Goal: Task Accomplishment & Management: Complete application form

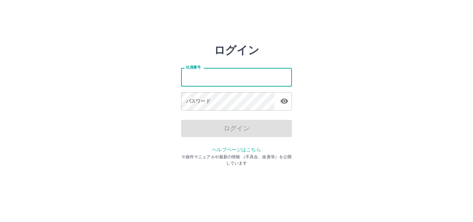
click at [224, 82] on input "社員番号" at bounding box center [236, 77] width 111 height 18
type input "*******"
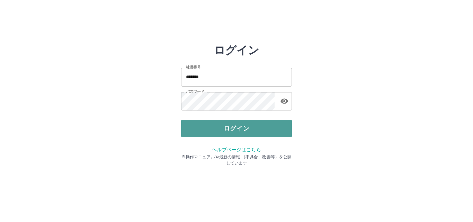
click at [236, 129] on button "ログイン" at bounding box center [236, 128] width 111 height 17
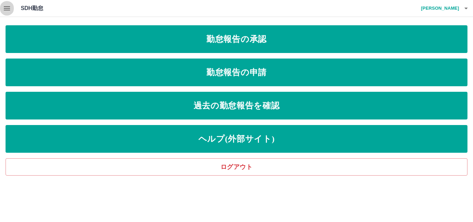
click at [8, 6] on icon "button" at bounding box center [7, 8] width 8 height 8
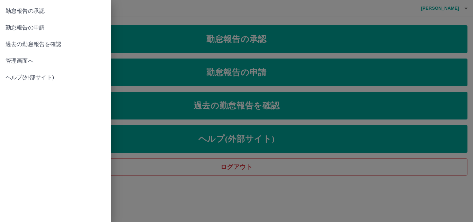
click at [22, 11] on span "勤怠報告の承認" at bounding box center [56, 11] width 100 height 8
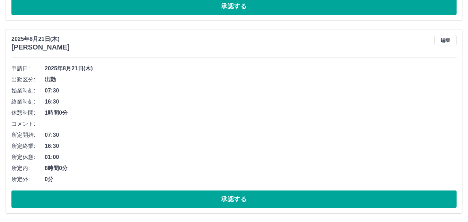
scroll to position [1460, 0]
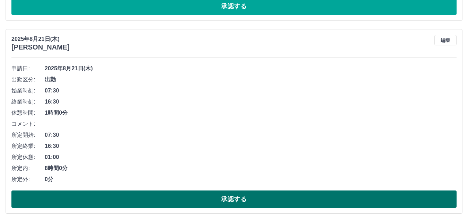
click at [181, 200] on button "承認する" at bounding box center [233, 198] width 445 height 17
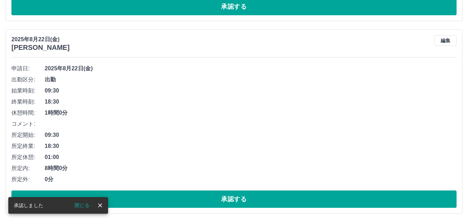
scroll to position [1268, 0]
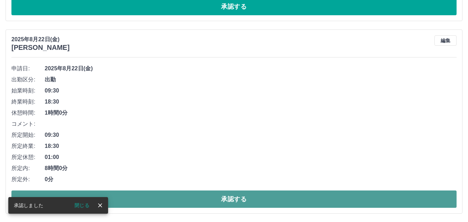
click at [222, 196] on button "承認する" at bounding box center [233, 198] width 445 height 17
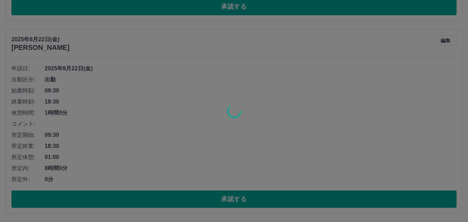
scroll to position [1075, 0]
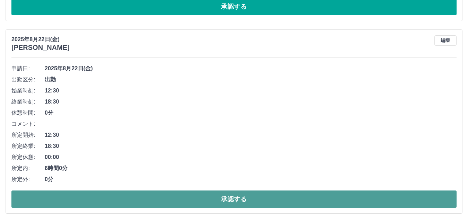
click at [206, 197] on button "承認する" at bounding box center [233, 198] width 445 height 17
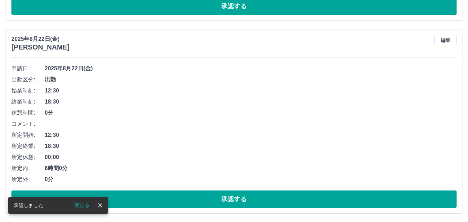
scroll to position [883, 0]
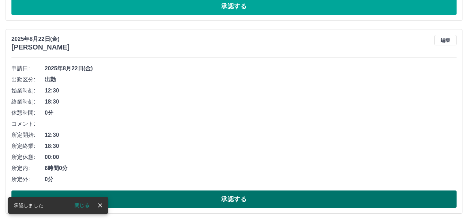
click at [221, 200] on button "承認する" at bounding box center [233, 198] width 445 height 17
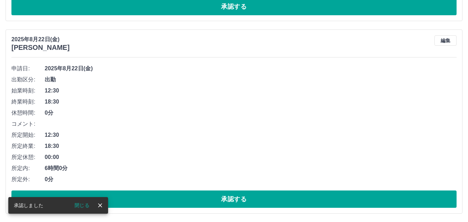
scroll to position [690, 0]
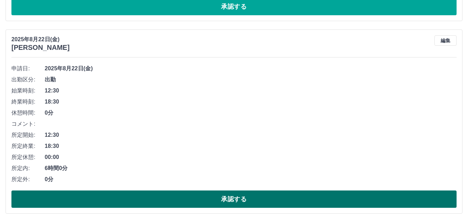
click at [224, 198] on button "承認する" at bounding box center [233, 198] width 445 height 17
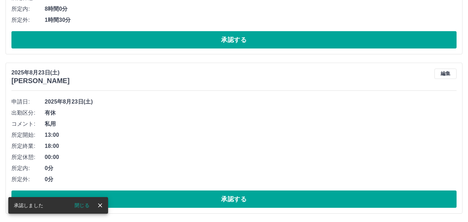
scroll to position [498, 0]
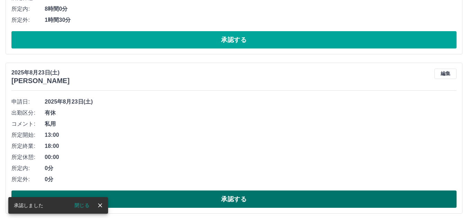
click at [227, 196] on button "承認する" at bounding box center [233, 198] width 445 height 17
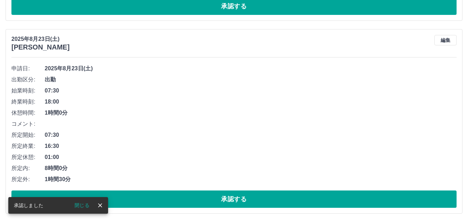
scroll to position [338, 0]
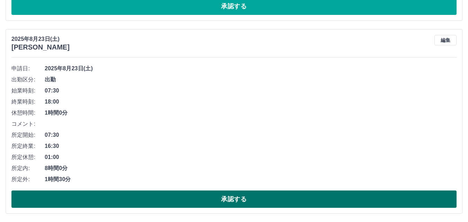
click at [232, 200] on button "承認する" at bounding box center [233, 198] width 445 height 17
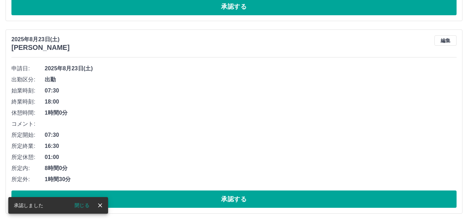
scroll to position [146, 0]
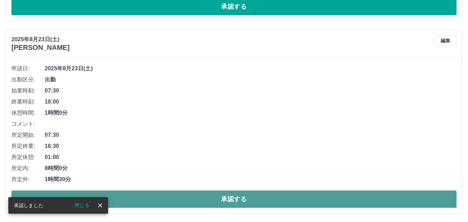
click at [221, 199] on button "承認する" at bounding box center [233, 198] width 445 height 17
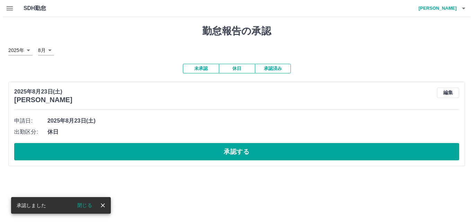
scroll to position [0, 0]
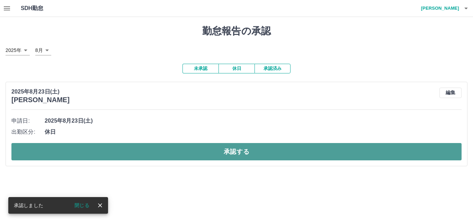
click at [224, 151] on button "承認する" at bounding box center [236, 151] width 450 height 17
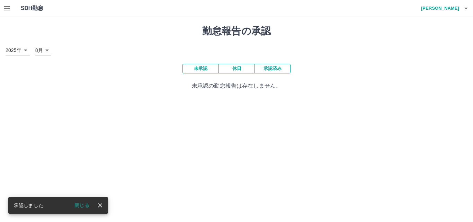
click at [4, 7] on icon "button" at bounding box center [7, 8] width 6 height 4
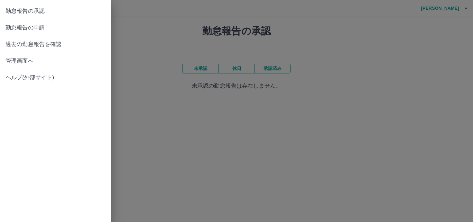
click at [35, 27] on span "勤怠報告の申請" at bounding box center [56, 28] width 100 height 8
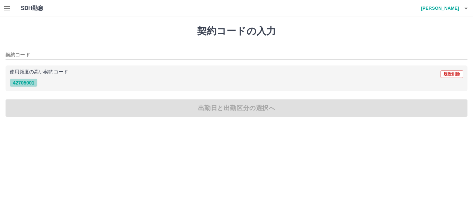
click at [22, 81] on button "42705001" at bounding box center [24, 83] width 28 height 8
type input "********"
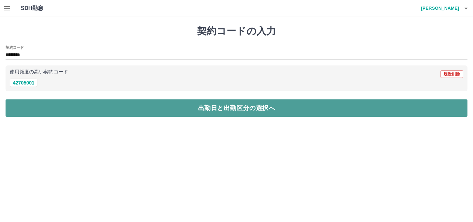
click at [212, 108] on button "出勤日と出勤区分の選択へ" at bounding box center [237, 107] width 462 height 17
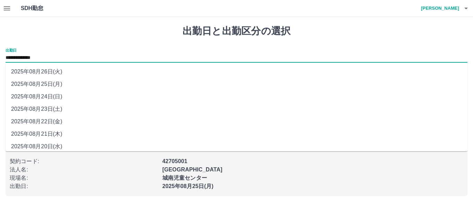
click at [94, 59] on input "**********" at bounding box center [237, 58] width 462 height 9
click at [58, 96] on li "2025年08月24日(日)" at bounding box center [237, 96] width 462 height 12
type input "**********"
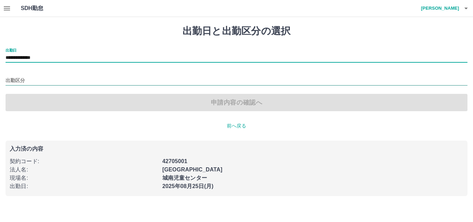
click at [29, 82] on input "出勤区分" at bounding box center [237, 80] width 462 height 9
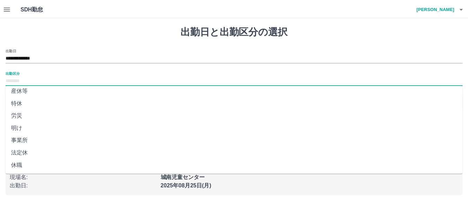
scroll to position [141, 0]
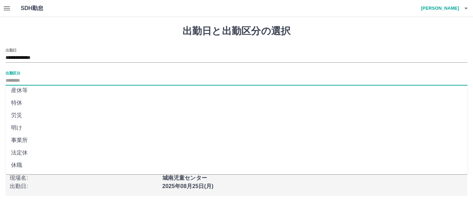
click at [25, 153] on li "法定休" at bounding box center [237, 152] width 462 height 12
type input "***"
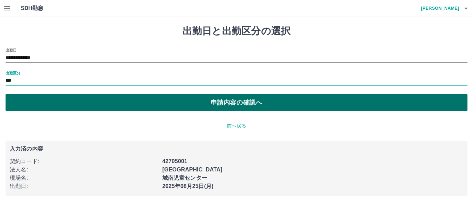
click at [214, 102] on button "申請内容の確認へ" at bounding box center [237, 102] width 462 height 17
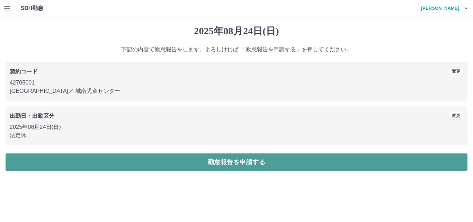
click at [210, 162] on button "勤怠報告を申請する" at bounding box center [237, 161] width 462 height 17
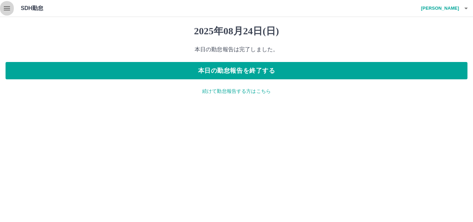
click at [7, 9] on icon "button" at bounding box center [7, 8] width 6 height 4
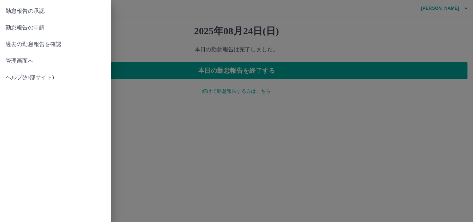
click at [41, 27] on span "勤怠報告の申請" at bounding box center [56, 28] width 100 height 8
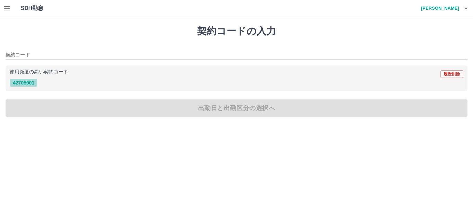
click at [28, 82] on button "42705001" at bounding box center [24, 83] width 28 height 8
type input "********"
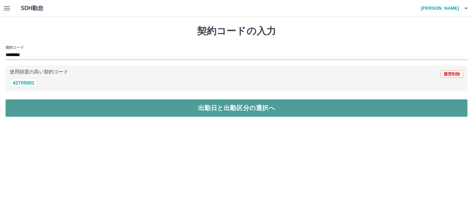
click at [182, 112] on button "出勤日と出勤区分の選択へ" at bounding box center [237, 107] width 462 height 17
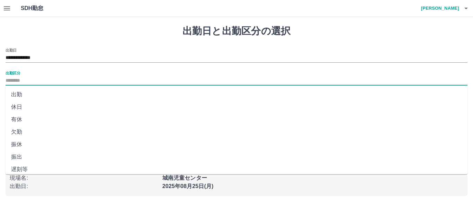
click at [46, 83] on input "出勤区分" at bounding box center [237, 80] width 462 height 9
click at [29, 94] on li "出勤" at bounding box center [237, 94] width 462 height 12
type input "**"
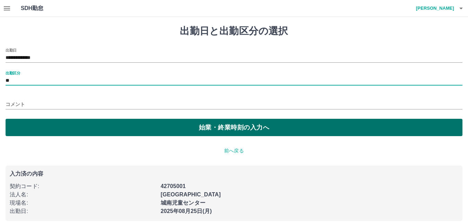
click at [210, 127] on button "始業・終業時刻の入力へ" at bounding box center [234, 127] width 456 height 17
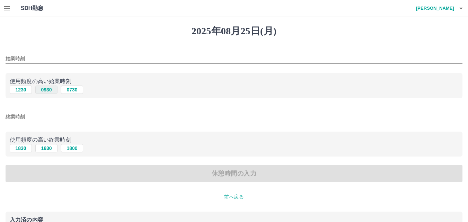
click at [48, 90] on button "0930" at bounding box center [46, 89] width 22 height 8
type input "****"
click at [22, 149] on button "1830" at bounding box center [21, 148] width 22 height 8
type input "****"
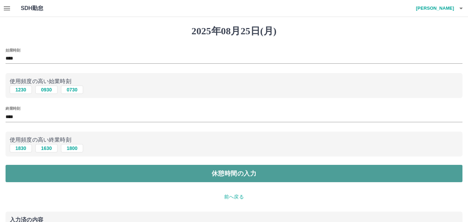
click at [226, 171] on button "休憩時間の入力" at bounding box center [234, 173] width 456 height 17
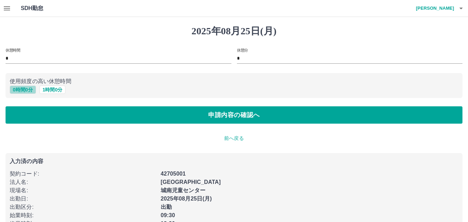
click at [24, 89] on button "0 時間 0 分" at bounding box center [23, 89] width 26 height 8
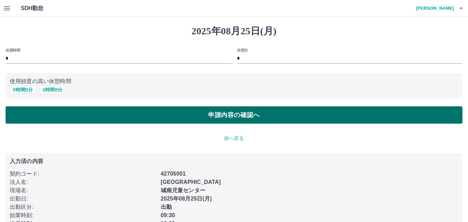
click at [235, 116] on button "申請内容の確認へ" at bounding box center [234, 114] width 456 height 17
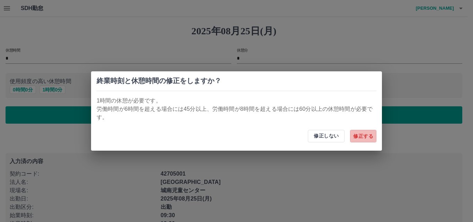
click at [362, 135] on button "修正する" at bounding box center [363, 136] width 26 height 12
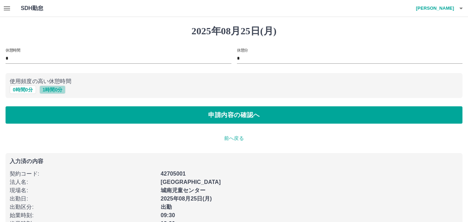
click at [54, 88] on button "1 時間 0 分" at bounding box center [52, 89] width 26 height 8
type input "*"
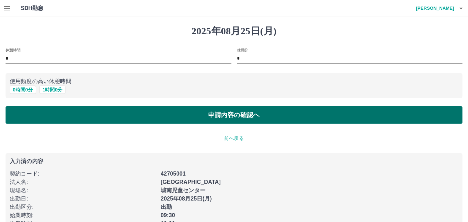
click at [201, 115] on button "申請内容の確認へ" at bounding box center [234, 114] width 456 height 17
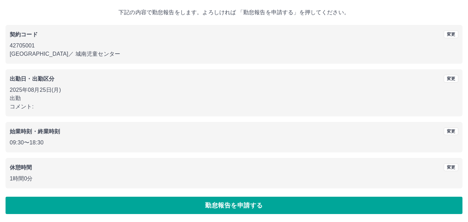
scroll to position [37, 0]
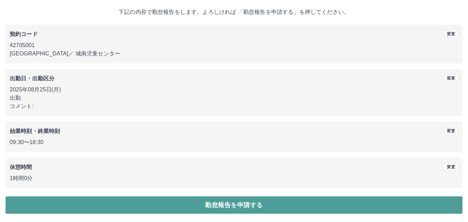
click at [225, 203] on button "勤怠報告を申請する" at bounding box center [234, 204] width 456 height 17
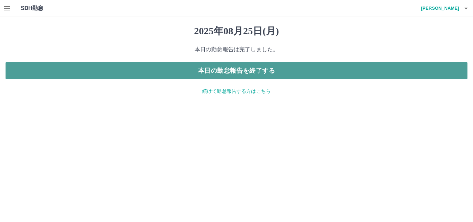
click at [251, 69] on button "本日の勤怠報告を終了する" at bounding box center [237, 70] width 462 height 17
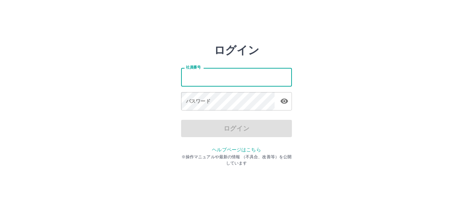
type input "*******"
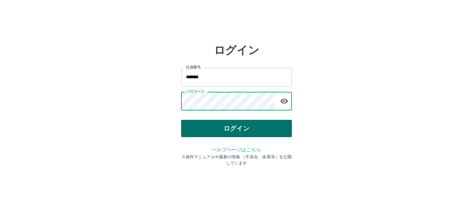
click at [228, 127] on button "ログイン" at bounding box center [236, 128] width 111 height 17
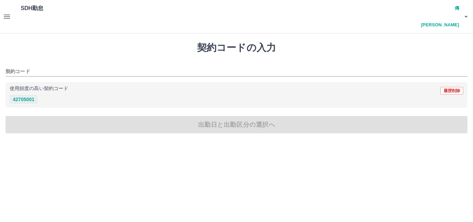
click at [28, 95] on button "42705001" at bounding box center [24, 99] width 28 height 8
type input "********"
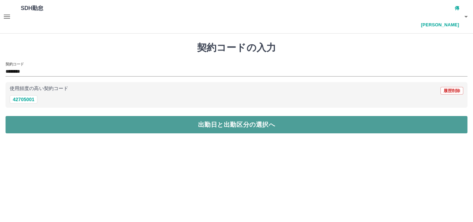
click at [215, 116] on button "出勤日と出勤区分の選択へ" at bounding box center [237, 124] width 462 height 17
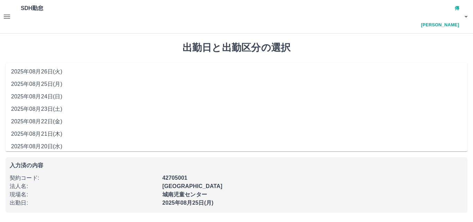
click at [91, 70] on input "**********" at bounding box center [237, 74] width 462 height 9
click at [58, 96] on li "2025年08月24日(日)" at bounding box center [237, 96] width 462 height 12
type input "**********"
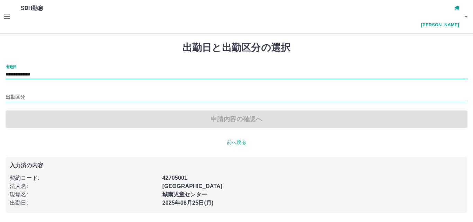
click at [51, 93] on input "出勤区分" at bounding box center [237, 97] width 462 height 9
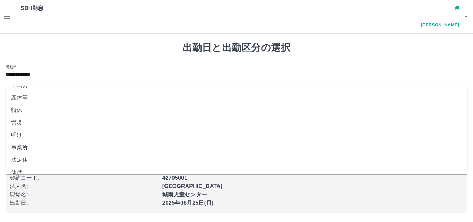
scroll to position [141, 0]
click at [52, 152] on li "法定休" at bounding box center [237, 152] width 462 height 12
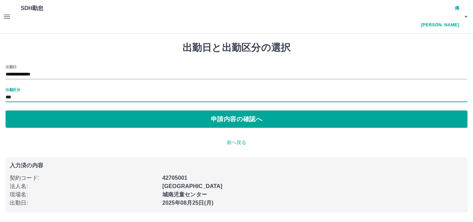
type input "***"
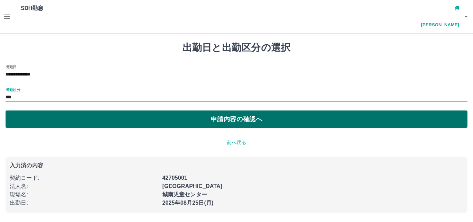
click at [206, 110] on button "申請内容の確認へ" at bounding box center [237, 118] width 462 height 17
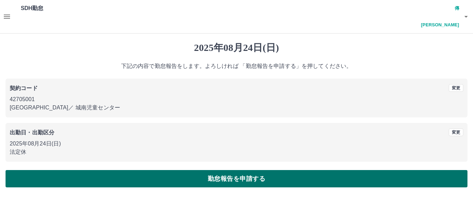
click at [226, 170] on button "勤怠報告を申請する" at bounding box center [237, 178] width 462 height 17
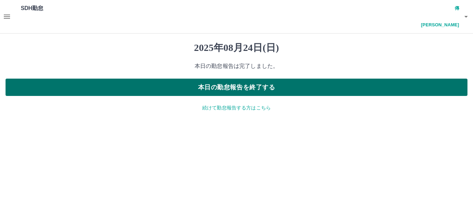
click at [231, 79] on button "本日の勤怠報告を終了する" at bounding box center [237, 87] width 462 height 17
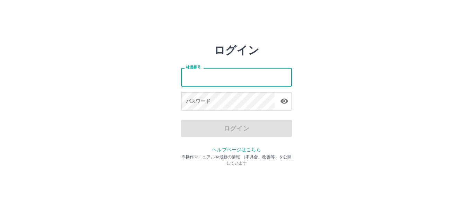
click at [212, 74] on input "社員番号" at bounding box center [236, 77] width 111 height 18
type input "*******"
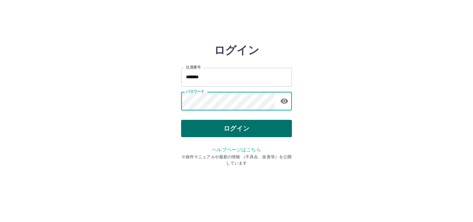
click at [222, 129] on button "ログイン" at bounding box center [236, 128] width 111 height 17
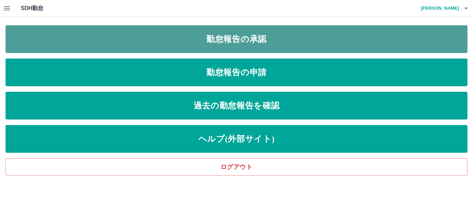
click at [247, 36] on link "勤怠報告の承認" at bounding box center [237, 39] width 462 height 28
